Goal: Information Seeking & Learning: Learn about a topic

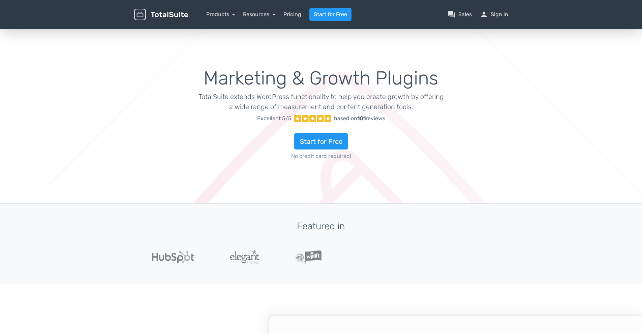
type input "totalsuite"
click at [208, 11] on link "Products" at bounding box center [220, 14] width 29 height 6
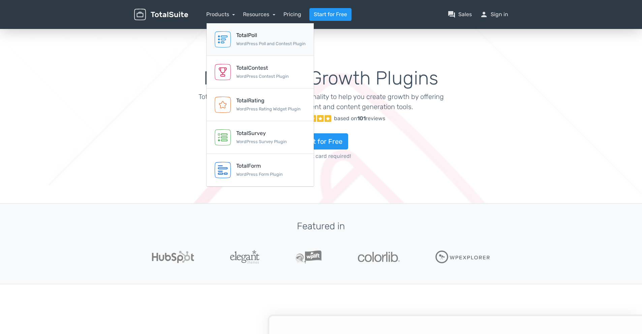
click at [246, 47] on div "TotalPoll WordPress Poll and Contest Plugin" at bounding box center [270, 39] width 69 height 16
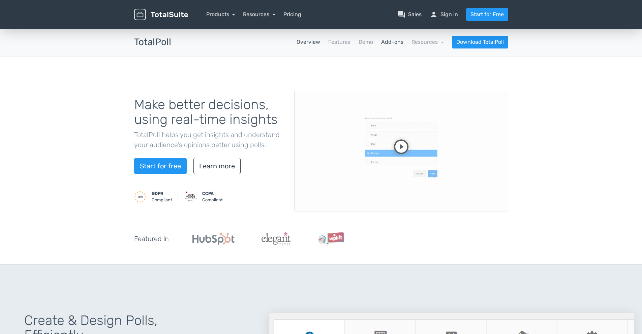
click at [385, 39] on link "Add-ons" at bounding box center [392, 42] width 22 height 8
type input "totalsuite"
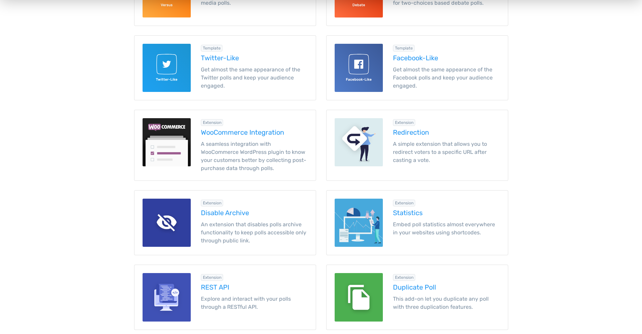
scroll to position [39, 0]
